Goal: Entertainment & Leisure: Consume media (video, audio)

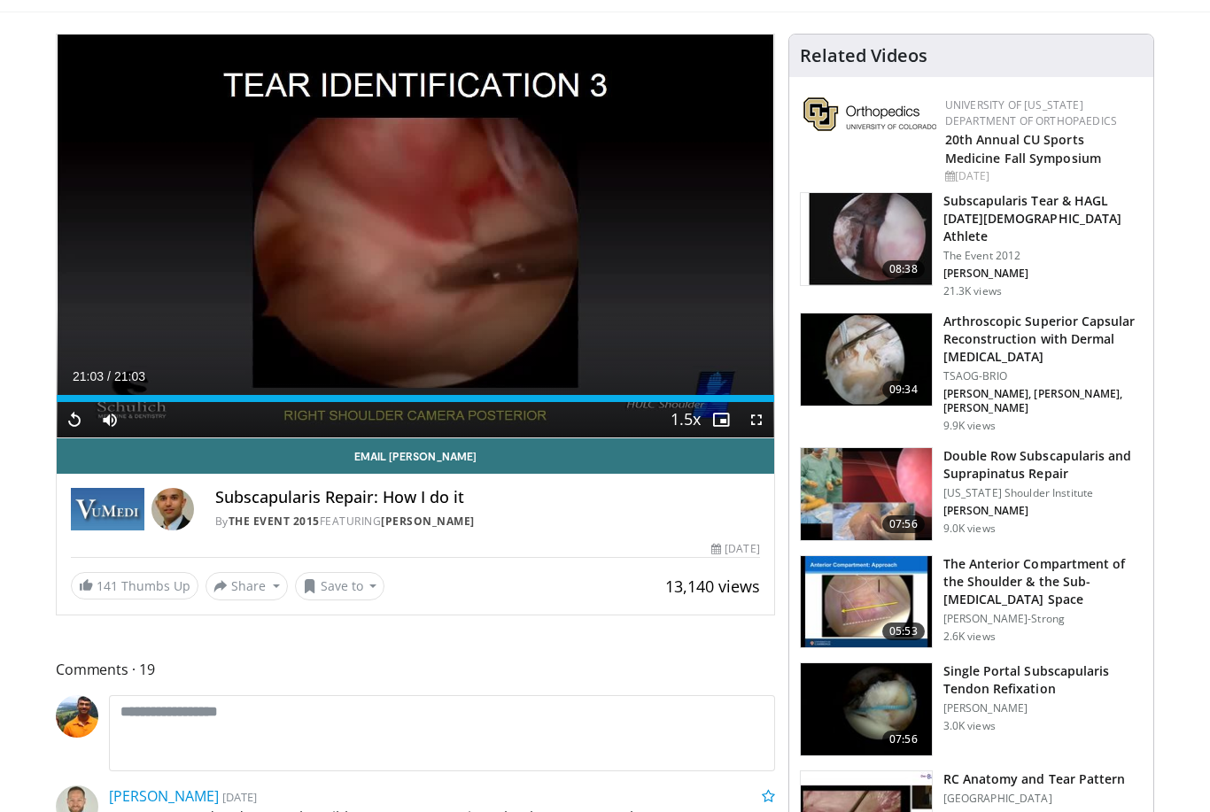
scroll to position [137, 0]
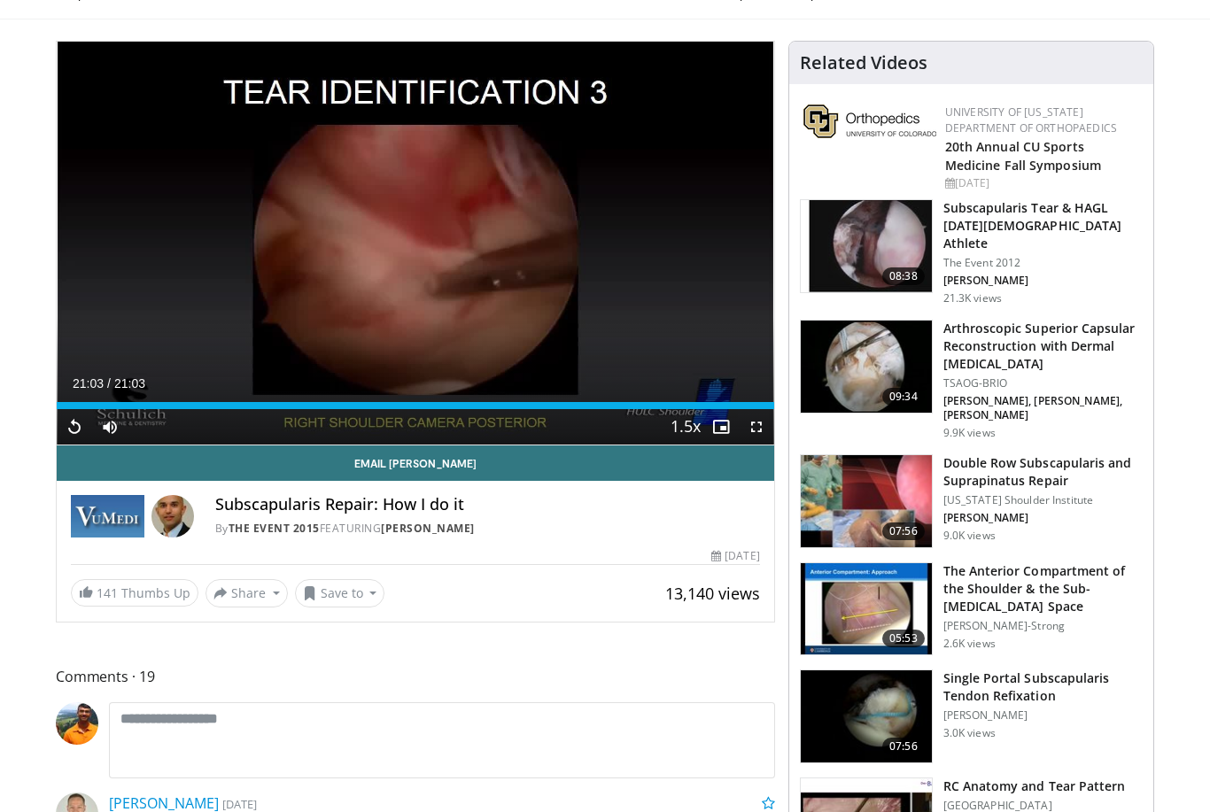
click at [856, 489] on img at bounding box center [866, 502] width 131 height 92
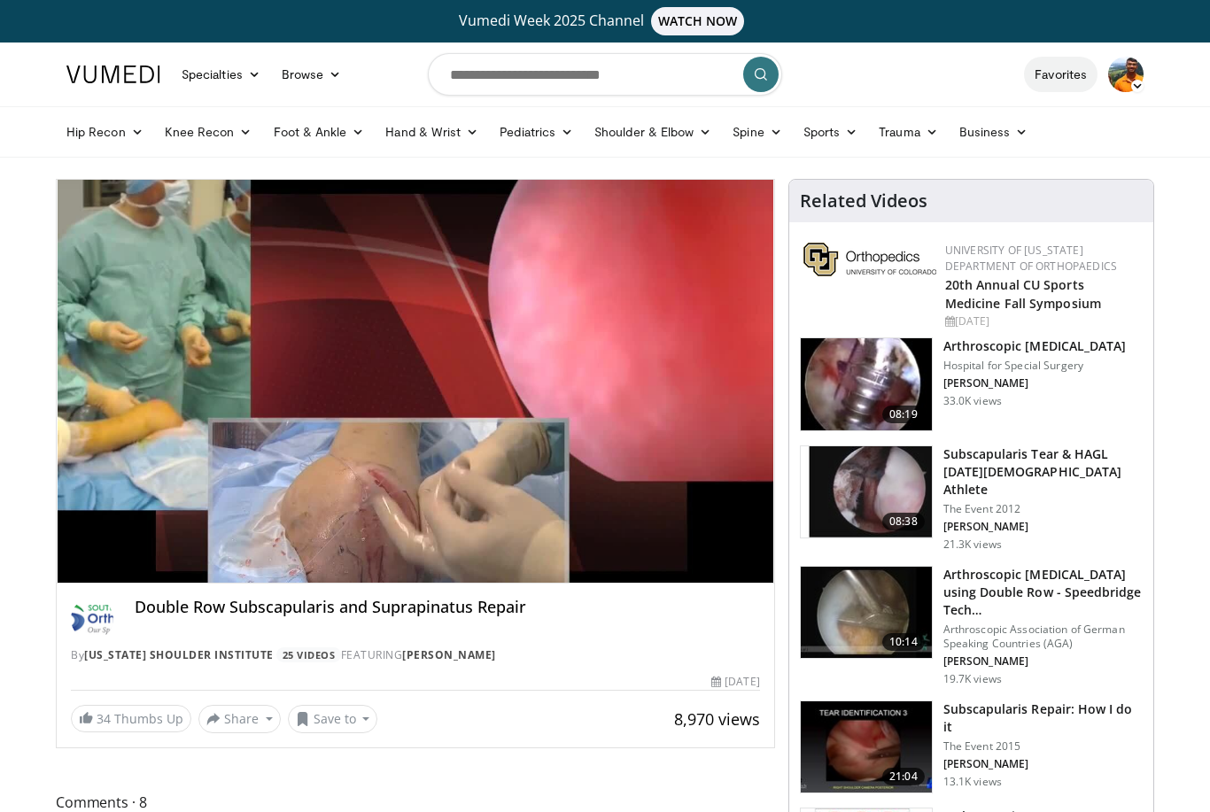
click at [1050, 74] on link "Favorites" at bounding box center [1061, 74] width 74 height 35
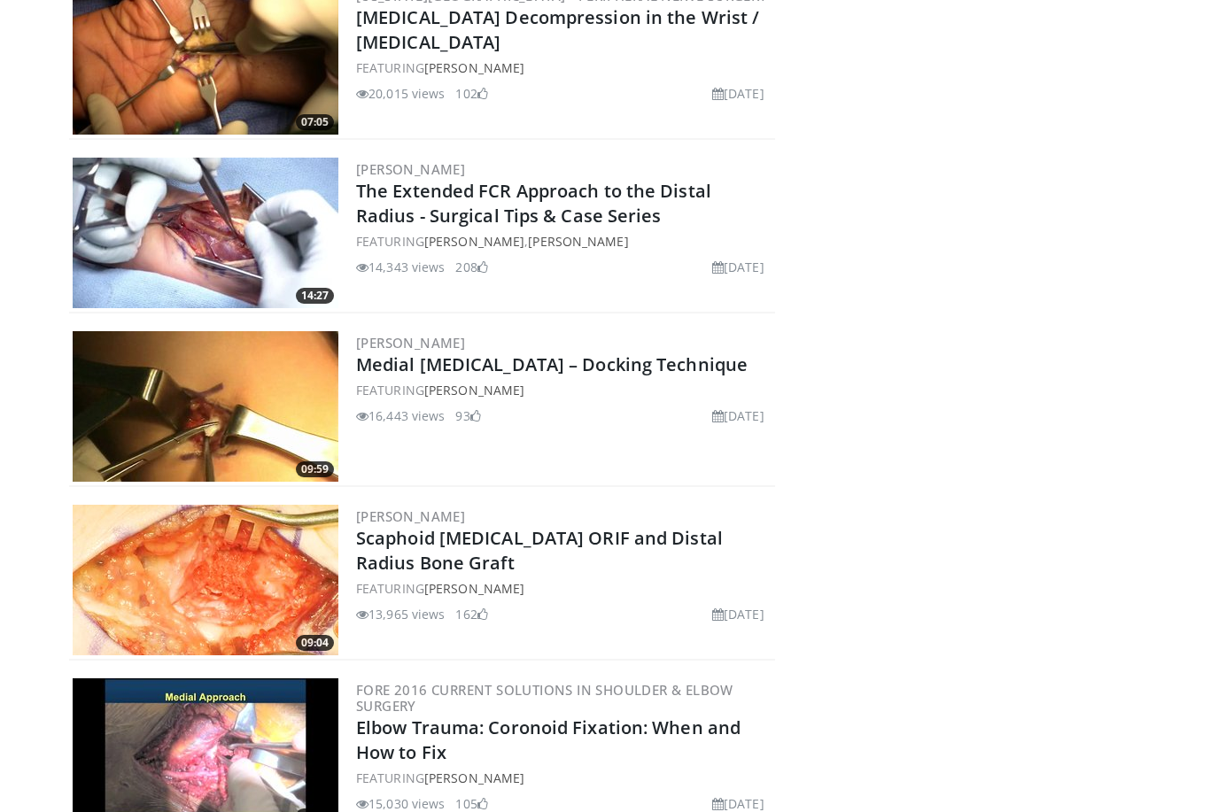
scroll to position [999, 0]
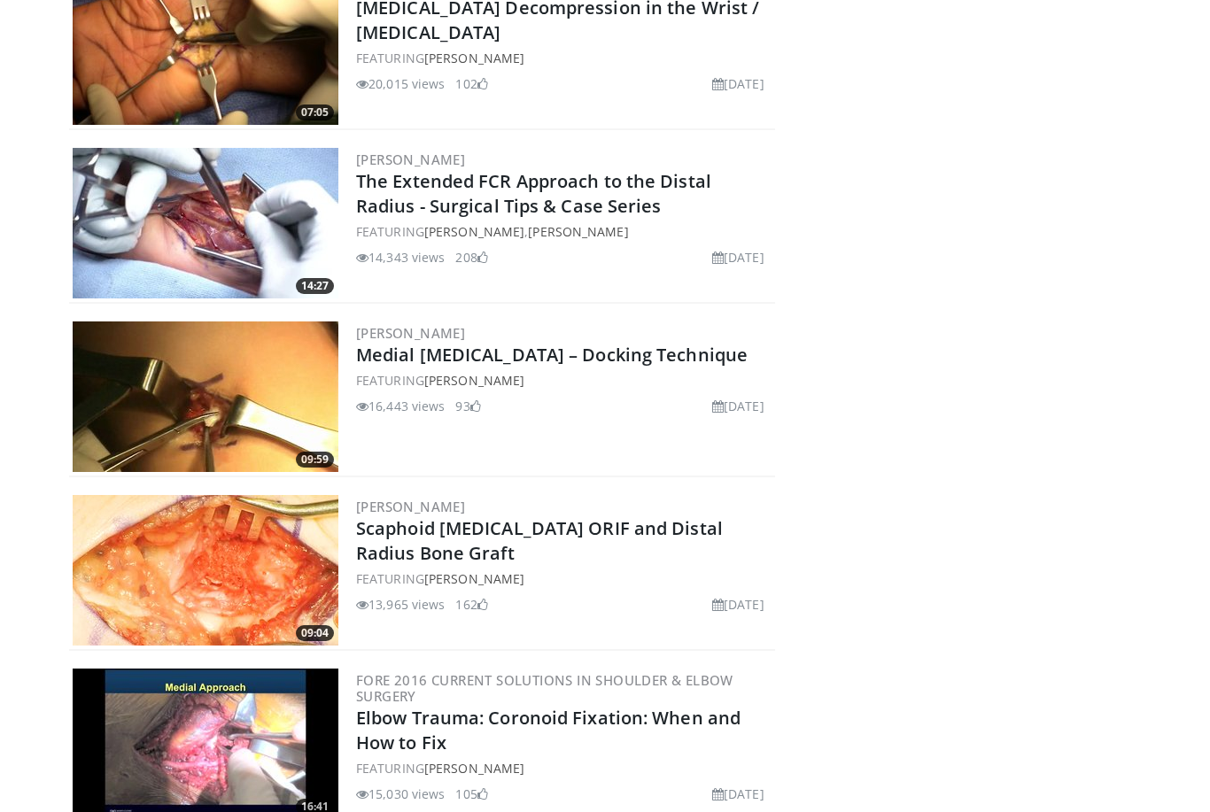
click at [203, 323] on img at bounding box center [206, 397] width 266 height 151
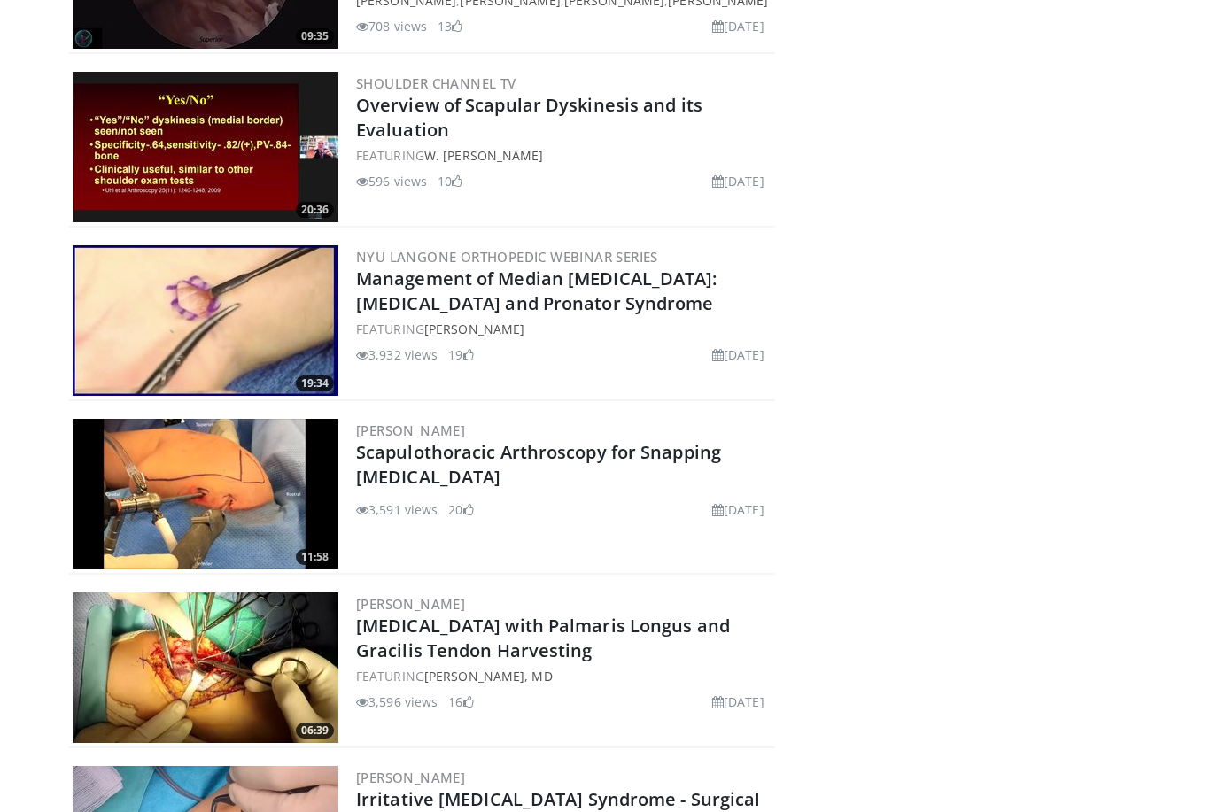
scroll to position [6236, 0]
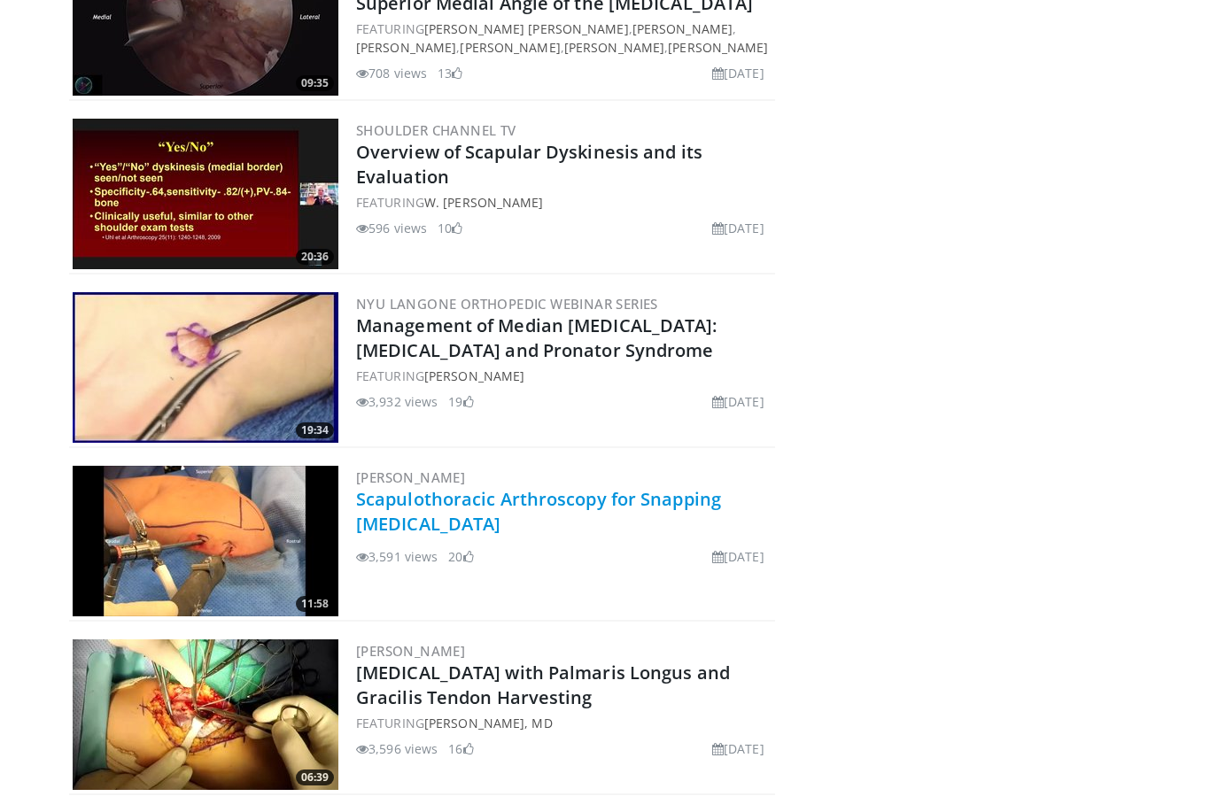
click at [384, 502] on link "Scapulothoracic Arthroscopy for Snapping Scapula" at bounding box center [538, 511] width 365 height 49
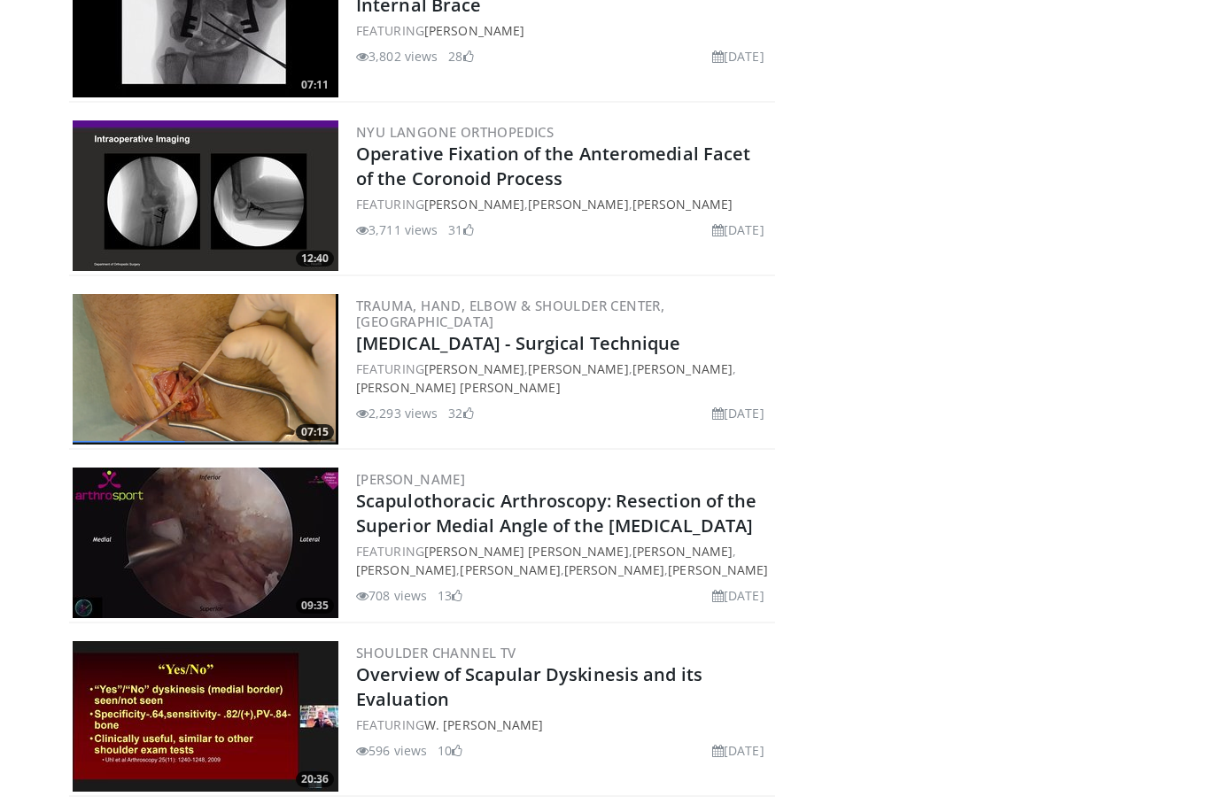
scroll to position [5713, 0]
click at [172, 561] on img at bounding box center [206, 544] width 266 height 151
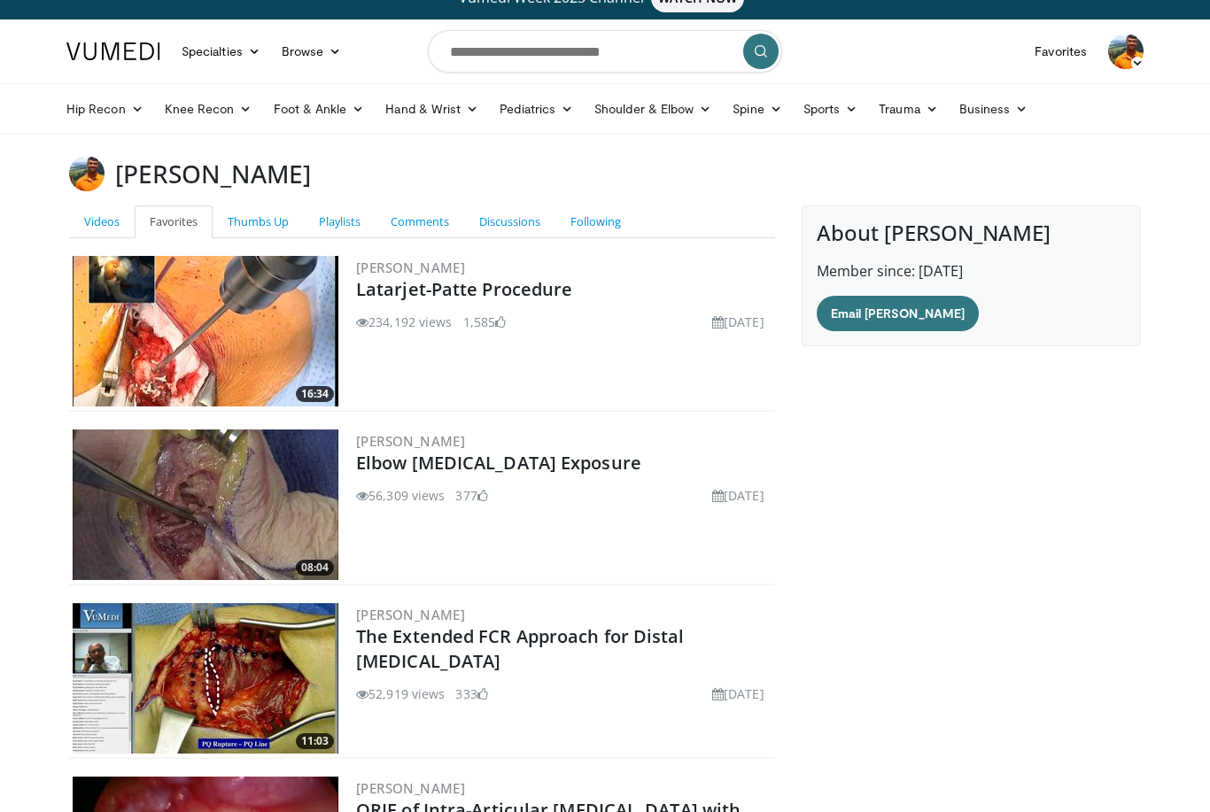
scroll to position [0, 0]
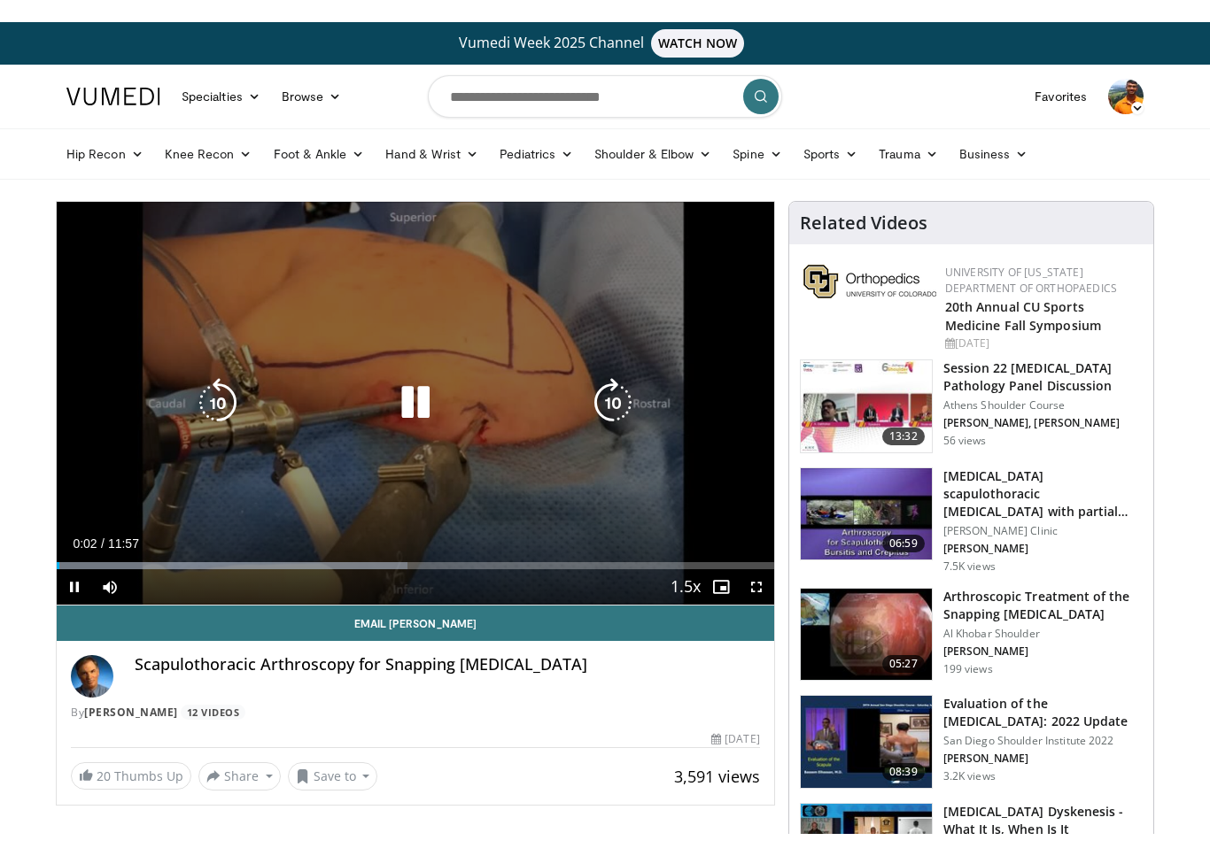
scroll to position [21, 0]
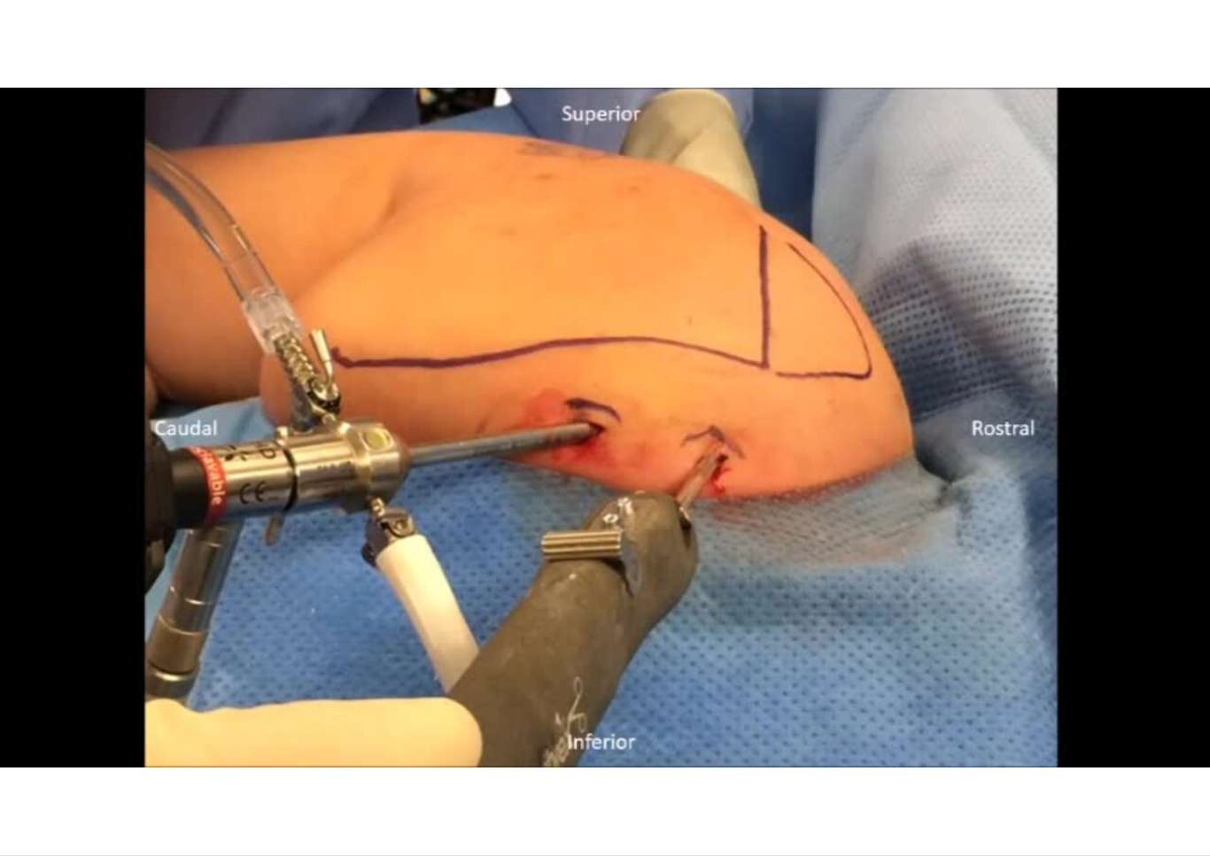
click at [173, 497] on div "10 seconds Tap to unmute" at bounding box center [605, 428] width 1210 height 856
click at [109, 612] on div "10 seconds Tap to unmute" at bounding box center [605, 428] width 1210 height 856
click at [1057, 380] on div "10 seconds Tap to unmute" at bounding box center [605, 428] width 1210 height 856
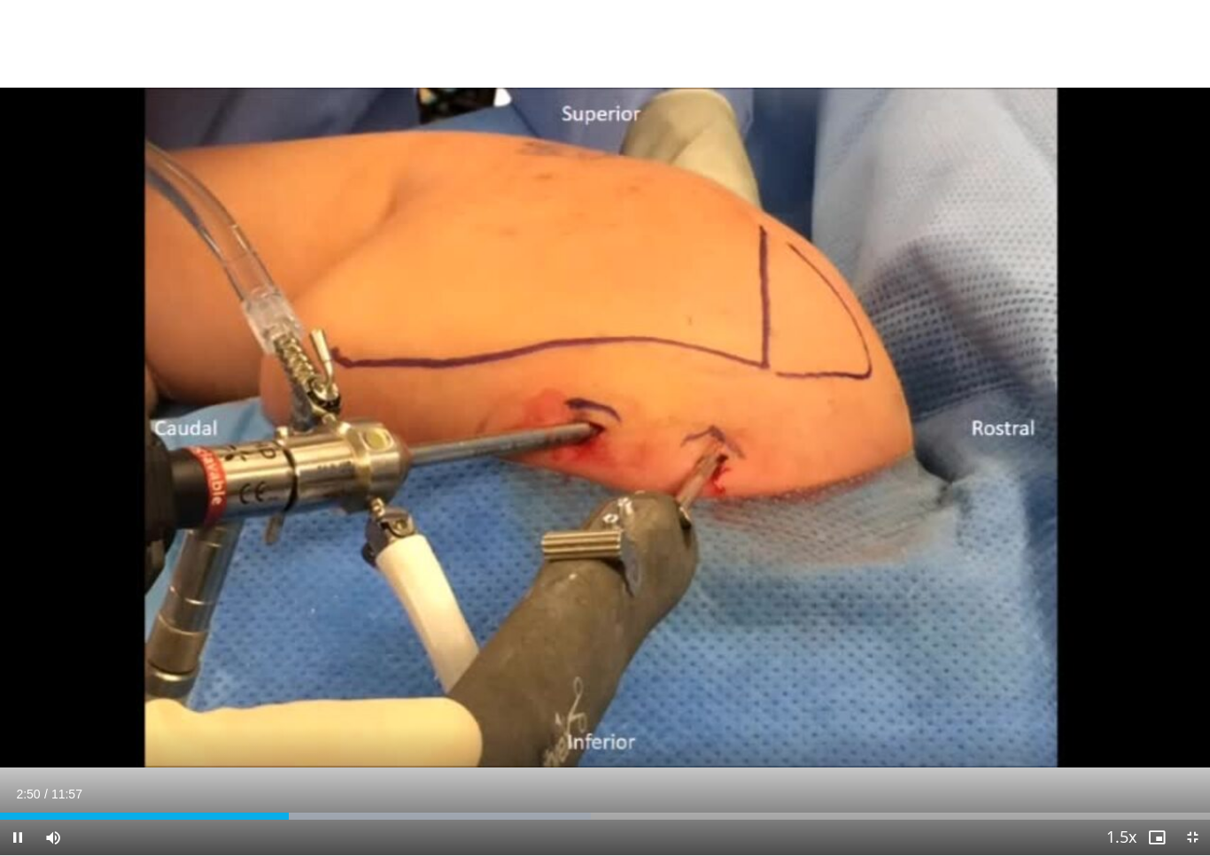
click at [1025, 415] on div "10 seconds Tap to unmute" at bounding box center [605, 428] width 1210 height 856
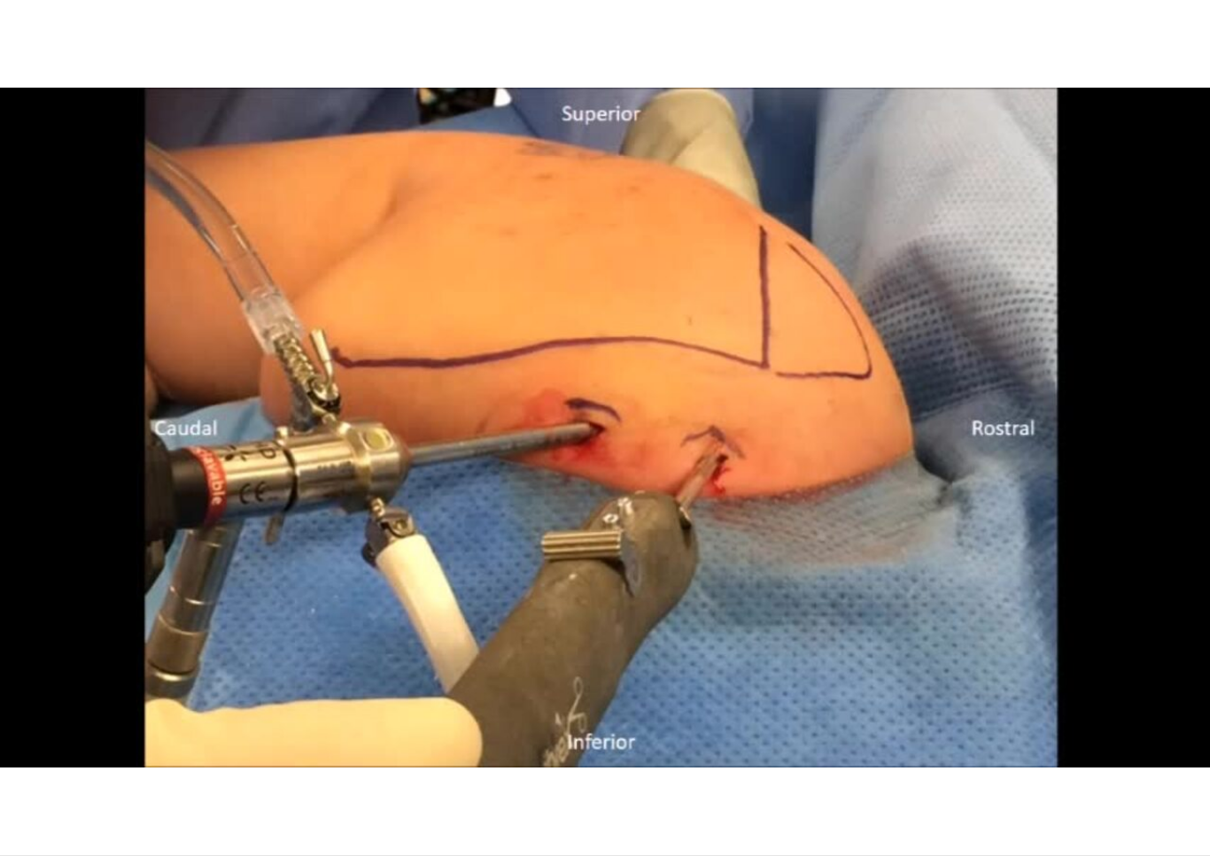
click at [174, 320] on div "10 seconds Tap to unmute" at bounding box center [605, 428] width 1210 height 856
click at [539, 526] on div "10 seconds Tap to unmute" at bounding box center [605, 428] width 1210 height 856
click at [525, 600] on div "10 seconds Tap to unmute" at bounding box center [605, 428] width 1210 height 856
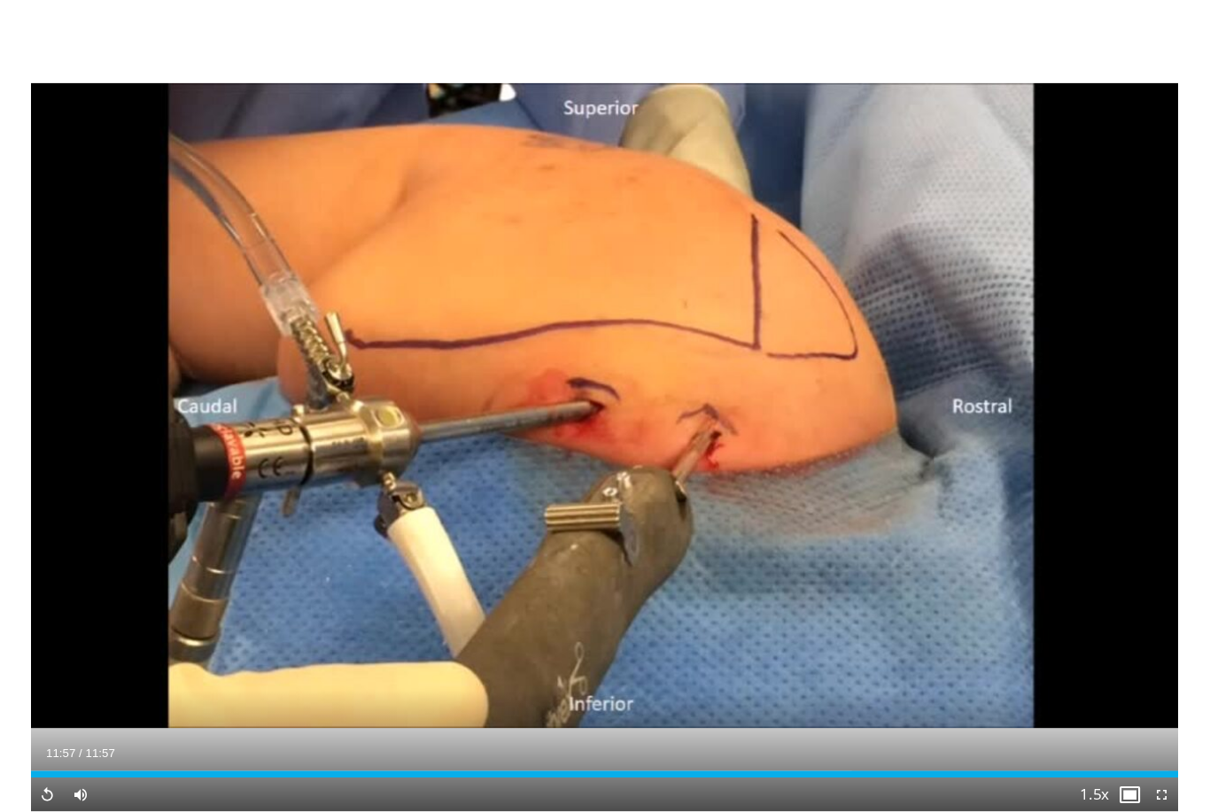
scroll to position [95, 0]
